Goal: Find specific page/section: Find specific page/section

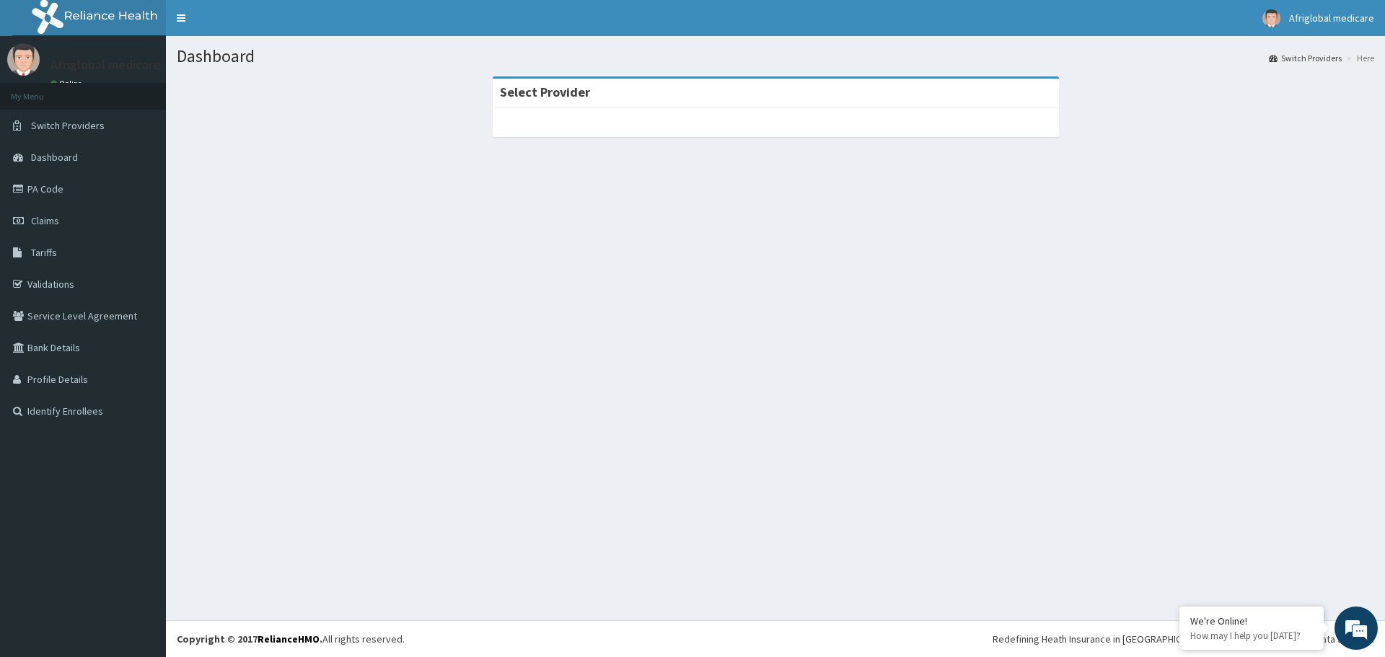
click at [64, 194] on link "PA Code" at bounding box center [83, 189] width 166 height 32
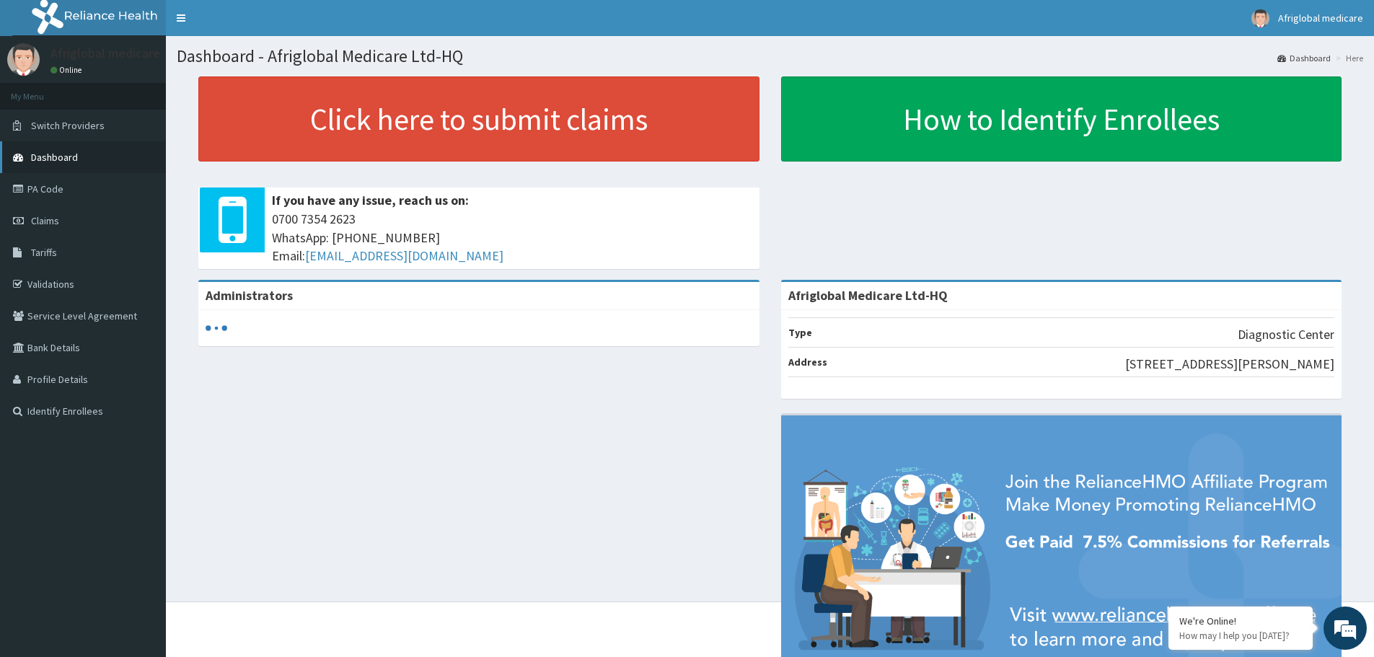
click at [72, 158] on span "Dashboard" at bounding box center [54, 157] width 47 height 13
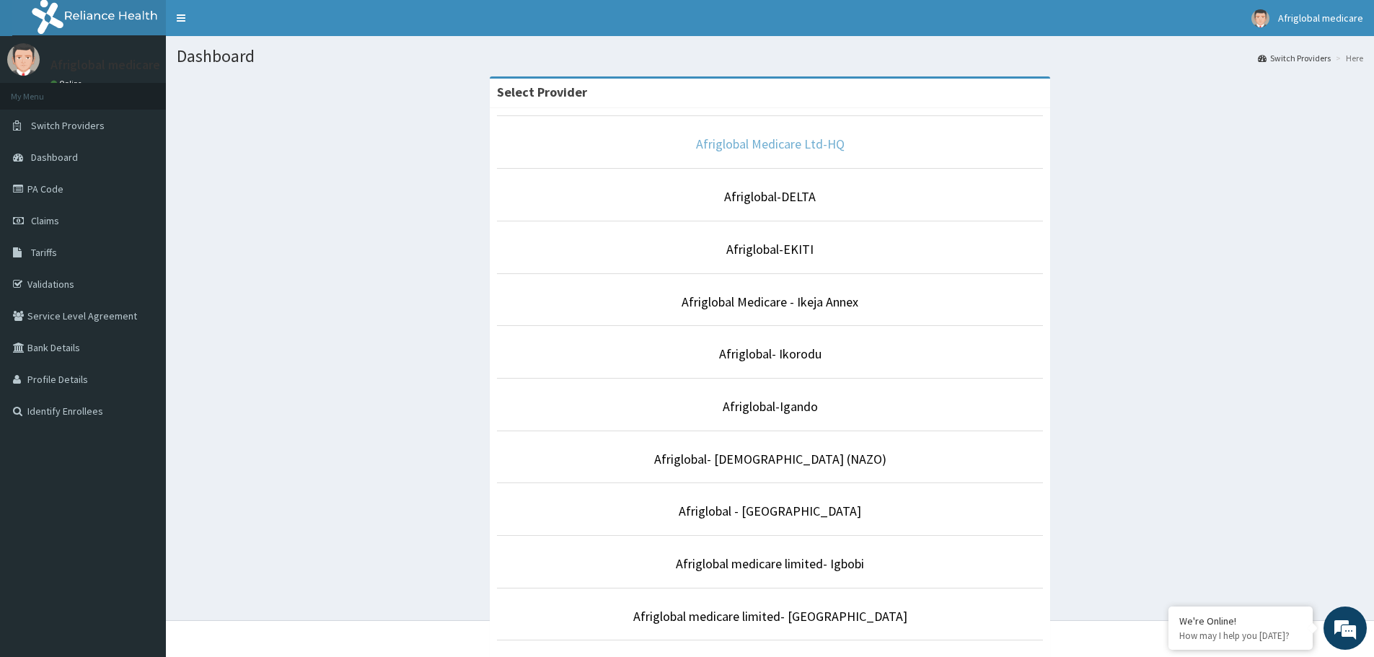
click at [732, 138] on link "Afriglobal Medicare Ltd-HQ" at bounding box center [770, 144] width 149 height 17
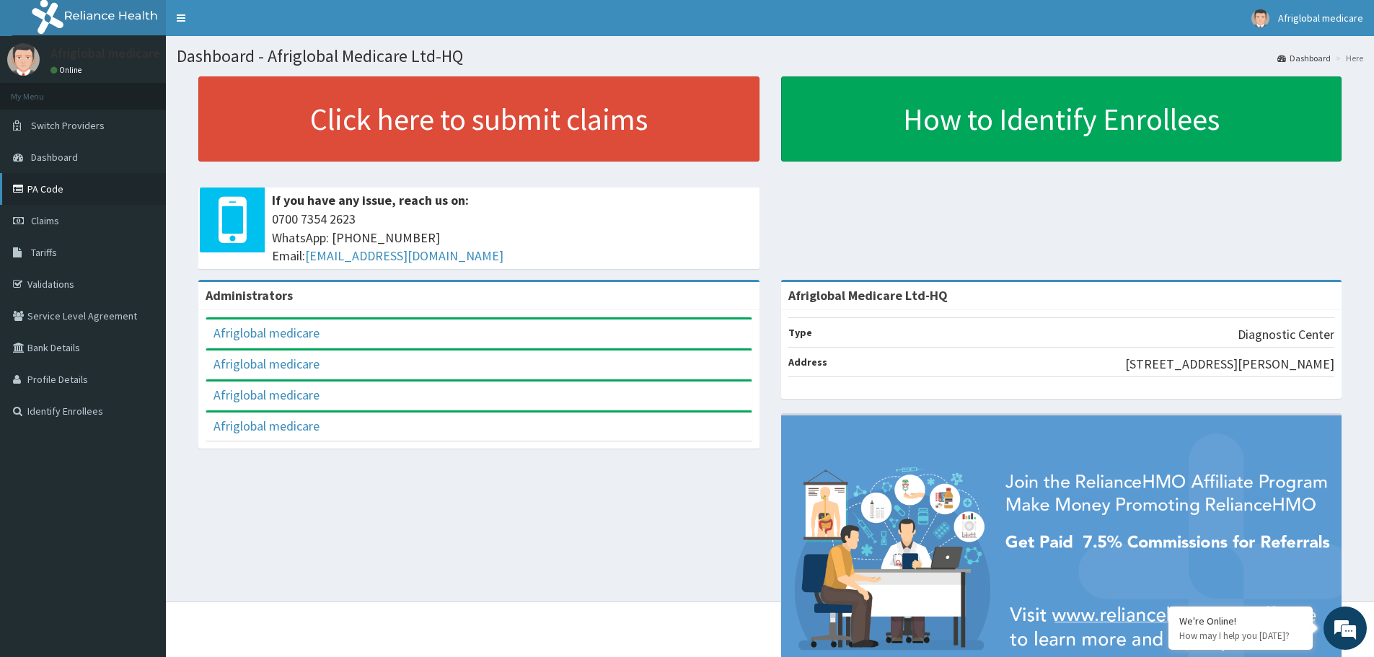
click at [103, 182] on link "PA Code" at bounding box center [83, 189] width 166 height 32
